Goal: Use online tool/utility: Utilize a website feature to perform a specific function

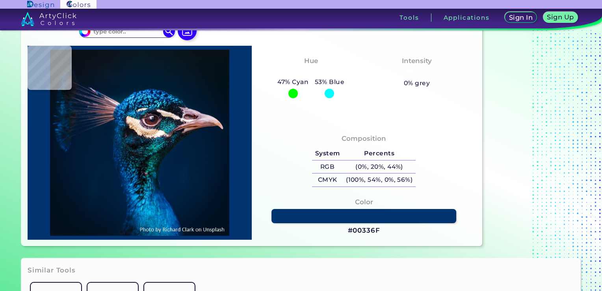
scroll to position [39, 0]
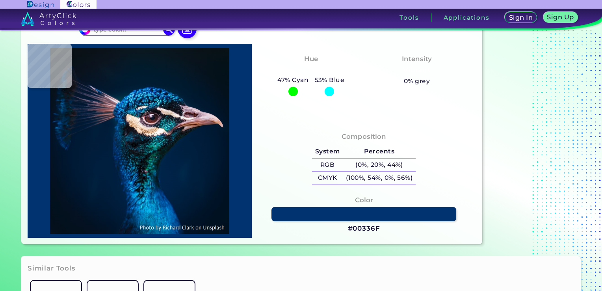
type input "#000000"
type input "#001b36"
type input "#001B36"
type input "#312f44"
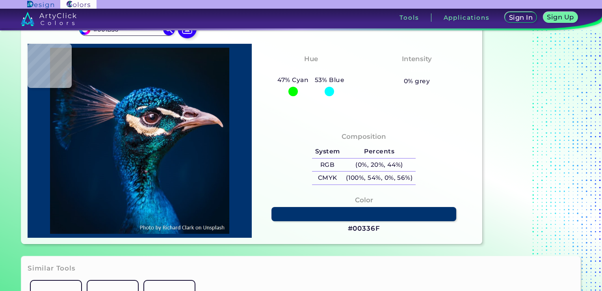
type input "#312F44"
type input "#04182d"
type input "#04182D"
type input "#041e35"
type input "#041E35"
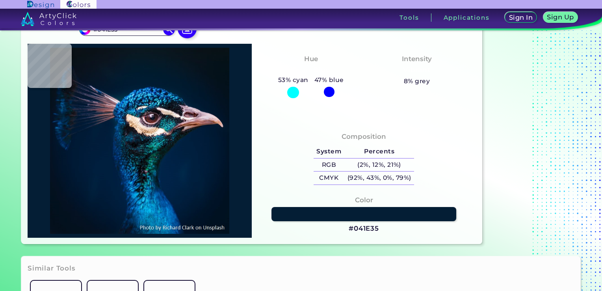
type input "#07152f"
type input "#07152F"
type input "#0c1b36"
type input "#0C1B36"
type input "#1e304c"
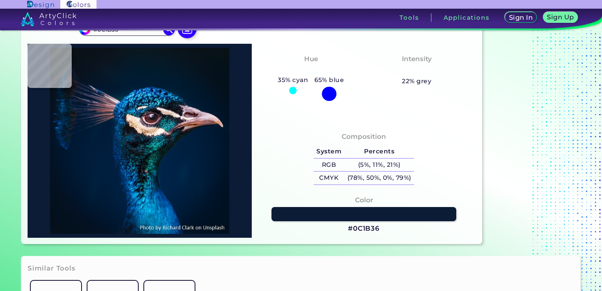
type input "#1E304C"
type input "#022d41"
type input "#022D41"
type input "#0a64a3"
type input "#0A64A3"
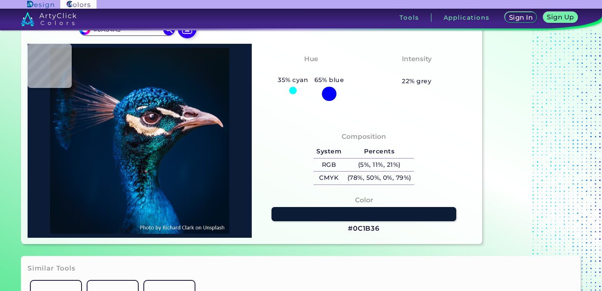
type input "#5ddaff"
type input "#5DDAFF"
type input "#1986cc"
type input "#1986CC"
type input "#002550"
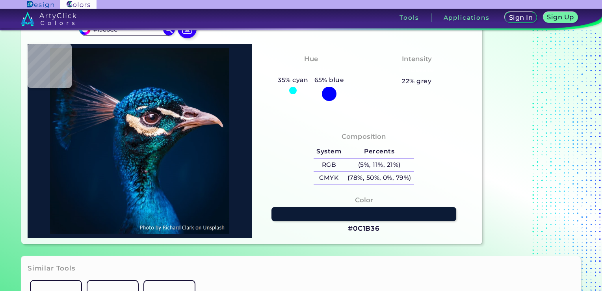
type input "#002550"
type input "#1fa4dc"
type input "#1FA4DC"
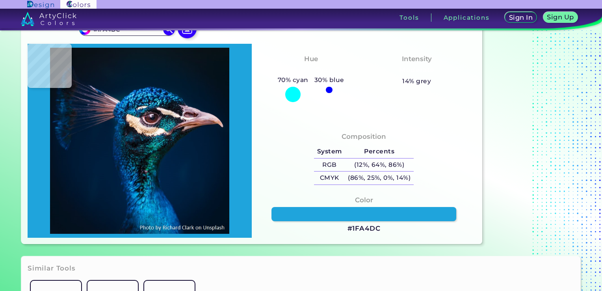
type input "#0087be"
type input "#0087BE"
type input "#15b1e5"
type input "#15B1E5"
type input "#0975b6"
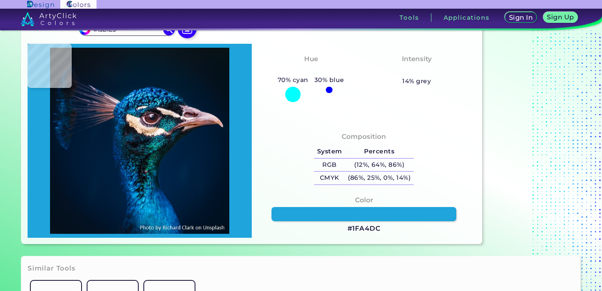
type input "#0975B6"
type input "#012956"
type input "#061936"
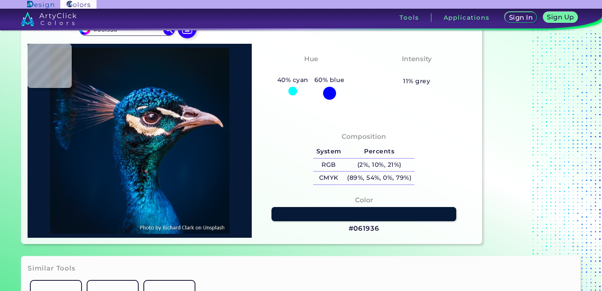
type input "#001120"
type input "#2b587c"
type input "#2B587C"
type input "#153554"
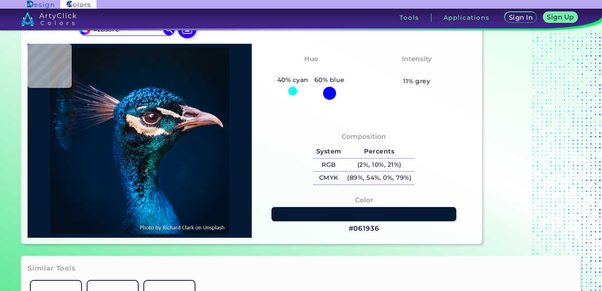
type input "#153554"
type input "#0a0d1b"
type input "#0A0D1B"
type input "#0b4472"
type input "#0B4472"
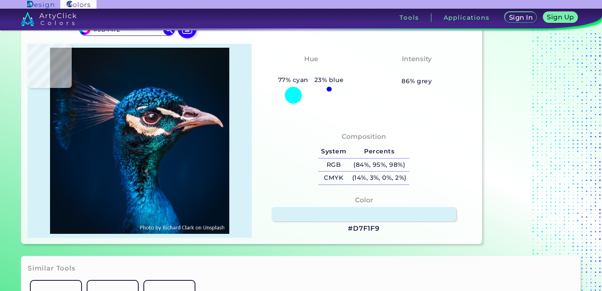
type input "#d7f1f9"
type input "#D7F1F9"
type input "#453941"
type input "#553343"
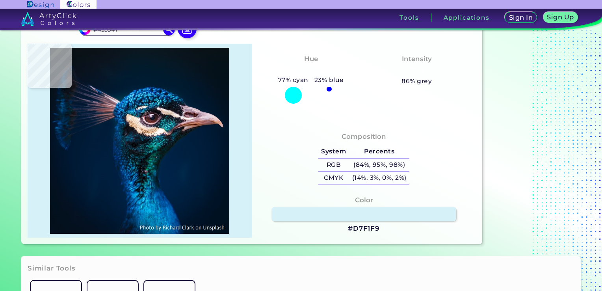
type input "#553343"
type input "#34130c"
type input "#34130C"
type input "#3b4668"
type input "#3B4668"
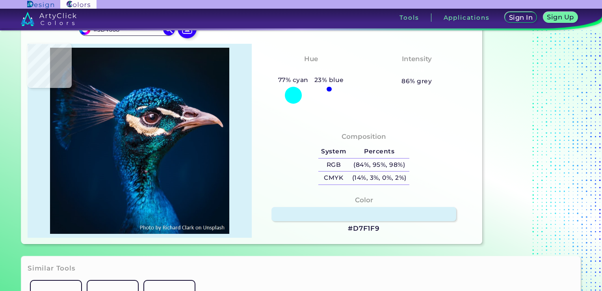
type input "#0d384c"
type input "#0D384C"
type input "#1a3c4b"
type input "#1A3C4B"
type input "#0e1c27"
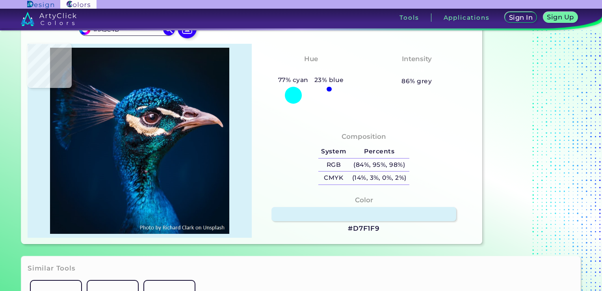
type input "#0E1C27"
type input "#0f131c"
type input "#0F131C"
type input "#181f27"
type input "#181F27"
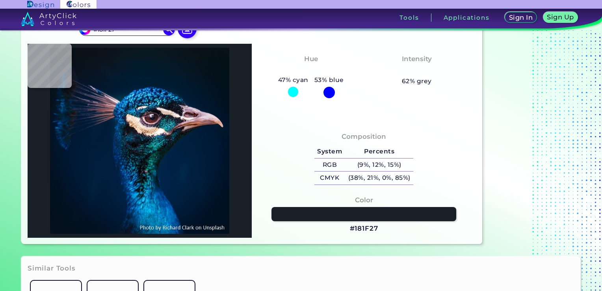
scroll to position [0, 0]
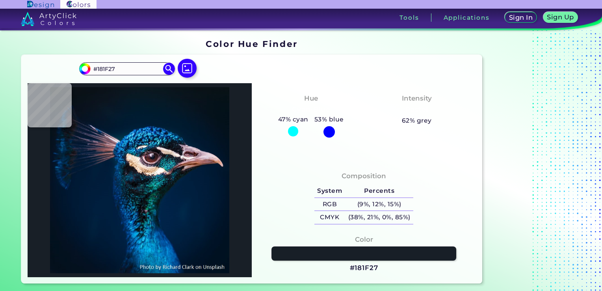
type input "#000000"
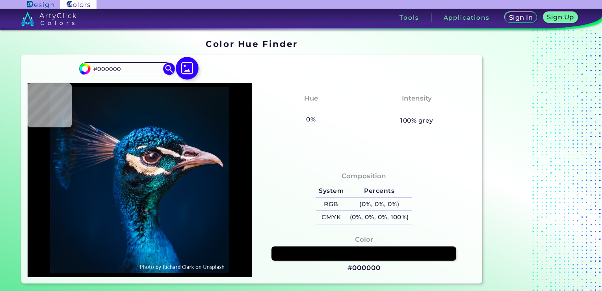
click at [184, 69] on img at bounding box center [187, 68] width 23 height 23
click at [0, 0] on input "file" at bounding box center [0, 0] width 0 height 0
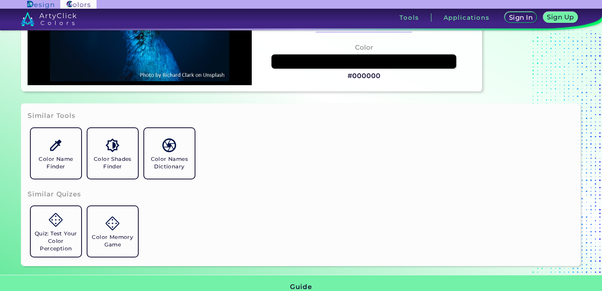
scroll to position [197, 0]
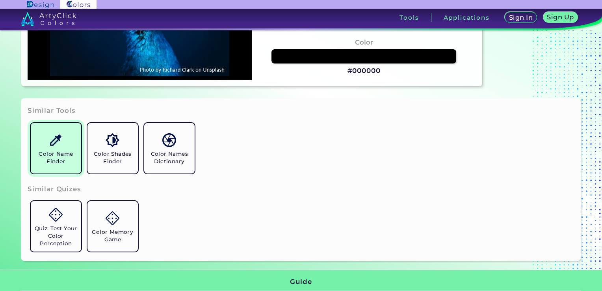
click at [59, 160] on h5 "Color Name Finder" at bounding box center [56, 157] width 44 height 15
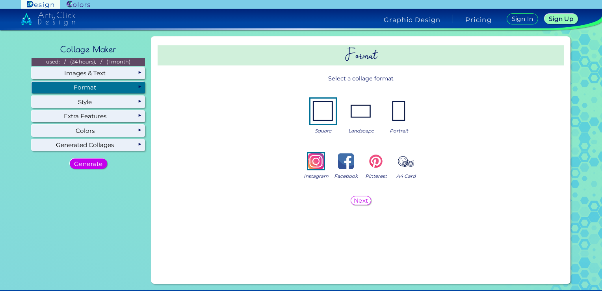
click at [70, 7] on img at bounding box center [79, 4] width 24 height 7
